Goal: Task Accomplishment & Management: Use online tool/utility

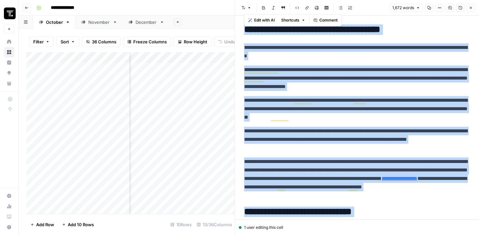
click at [468, 6] on button "Close" at bounding box center [470, 8] width 8 height 8
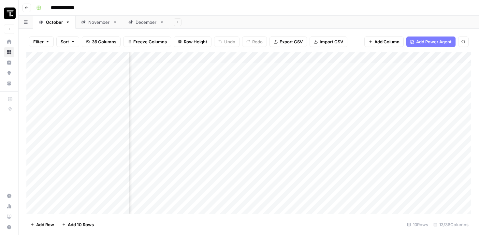
click at [149, 112] on div "Add Column" at bounding box center [248, 133] width 445 height 162
click at [207, 97] on div "Add Column" at bounding box center [248, 133] width 445 height 162
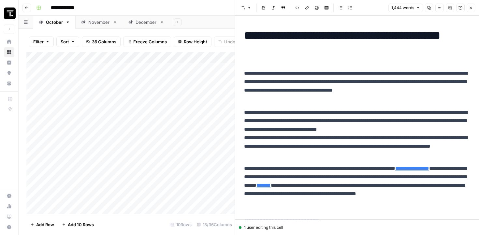
click at [467, 9] on button "Close" at bounding box center [470, 8] width 8 height 8
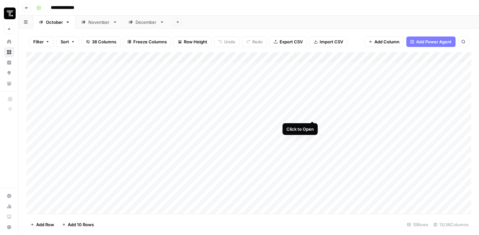
click at [313, 96] on div "Add Column" at bounding box center [248, 133] width 445 height 162
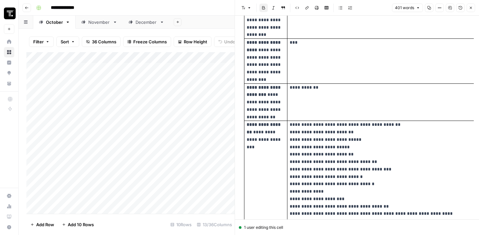
scroll to position [366, 0]
click at [467, 5] on button "Close" at bounding box center [470, 8] width 8 height 8
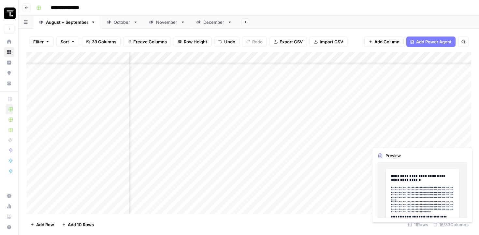
scroll to position [175, 262]
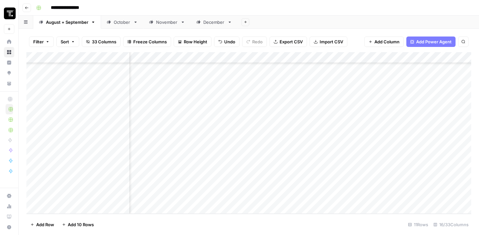
click at [425, 3] on div "**********" at bounding box center [253, 8] width 439 height 10
